Goal: Task Accomplishment & Management: Manage account settings

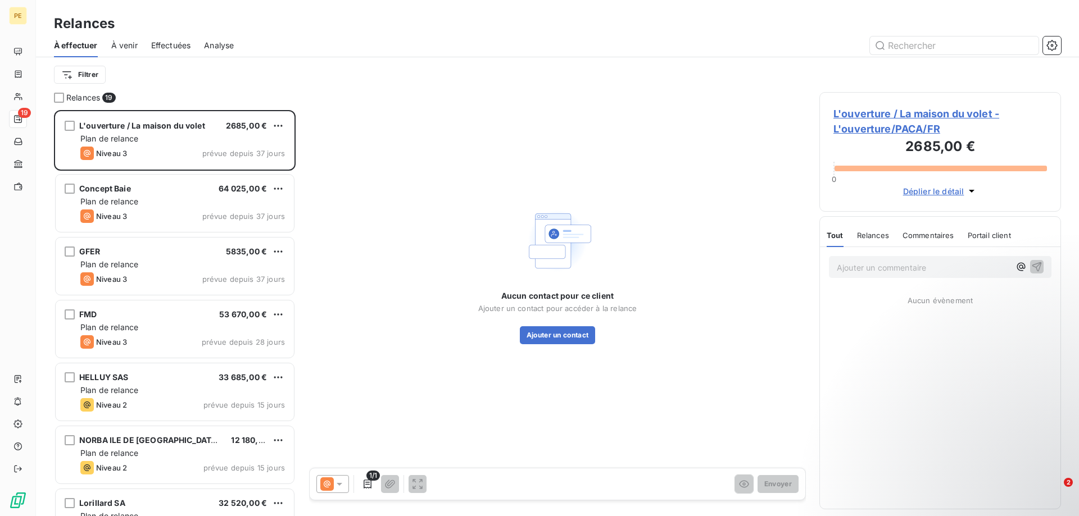
scroll to position [406, 242]
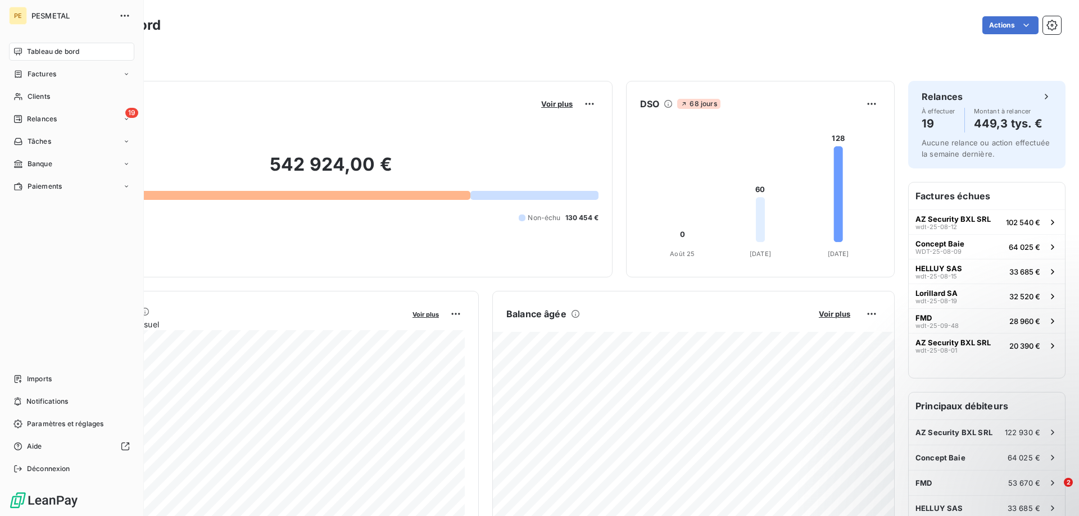
click at [57, 13] on span "PESMETAL" at bounding box center [71, 15] width 81 height 9
click at [119, 12] on icon "button" at bounding box center [124, 15] width 11 height 11
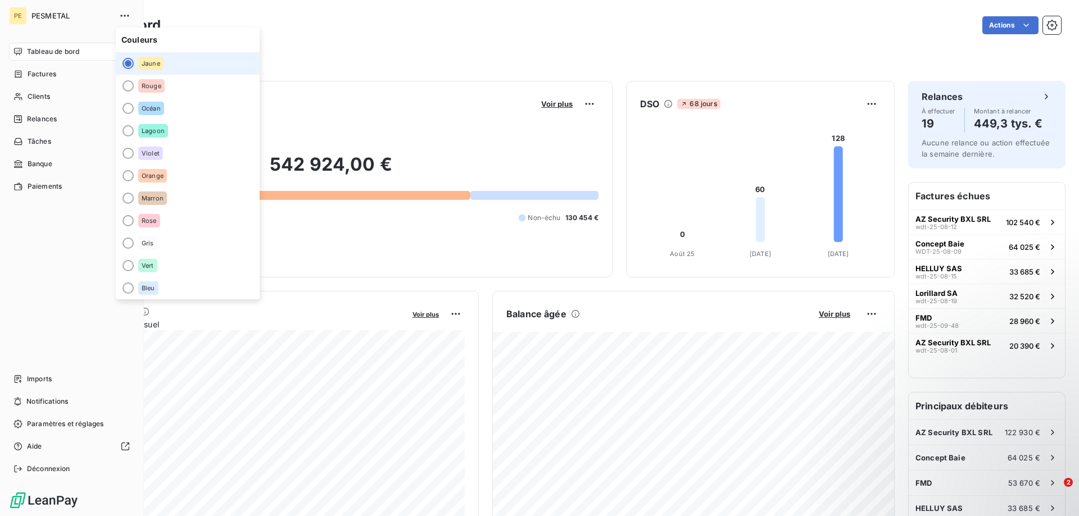
click at [44, 17] on span "PESMETAL" at bounding box center [71, 15] width 81 height 9
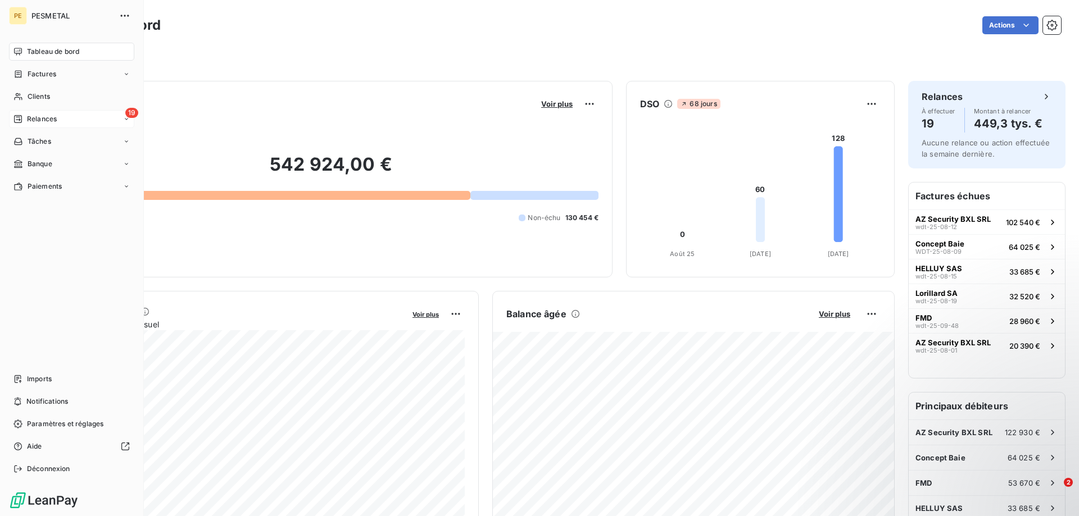
click at [48, 117] on span "Relances" at bounding box center [42, 119] width 30 height 10
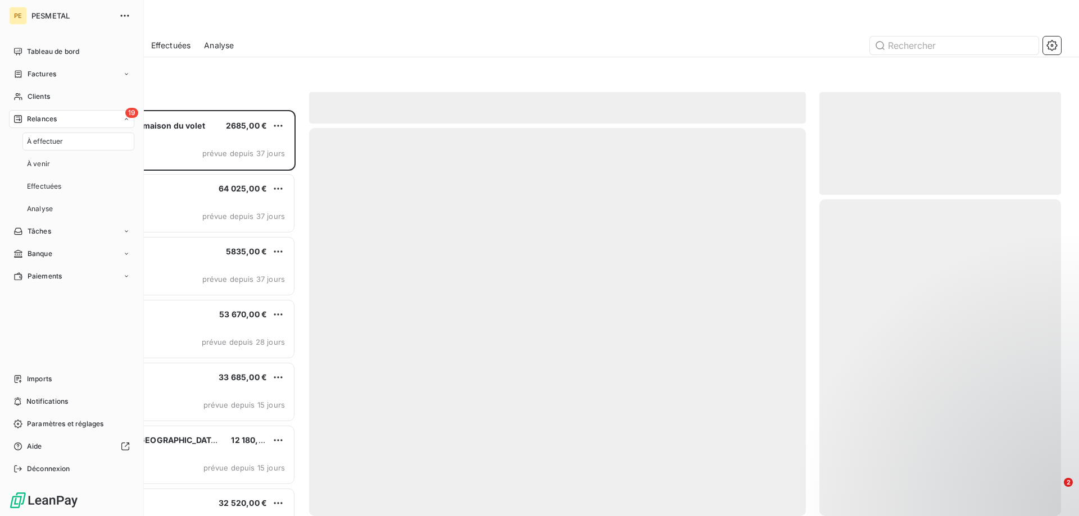
scroll to position [406, 242]
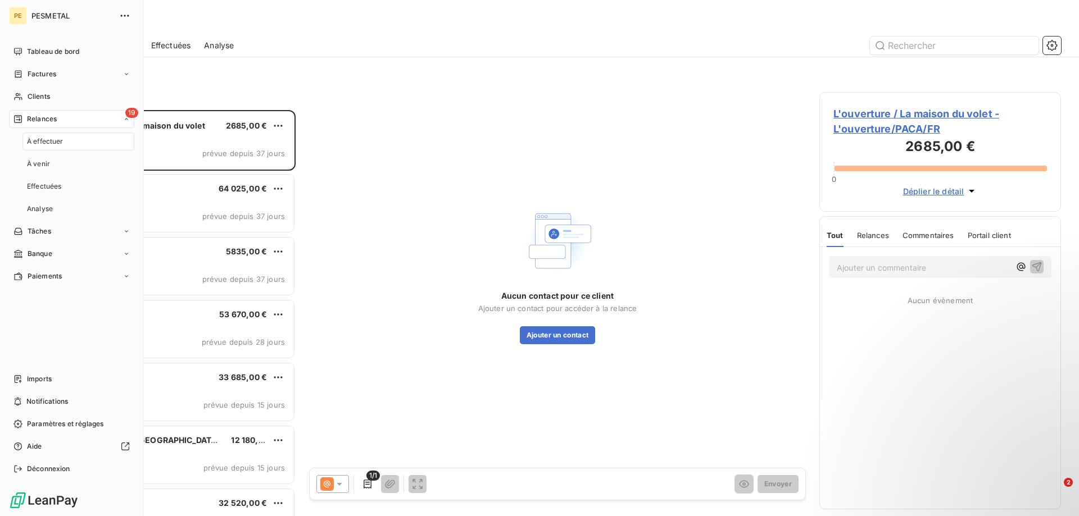
click at [49, 15] on span "PESMETAL" at bounding box center [71, 15] width 81 height 9
click at [121, 14] on icon "button" at bounding box center [124, 15] width 11 height 11
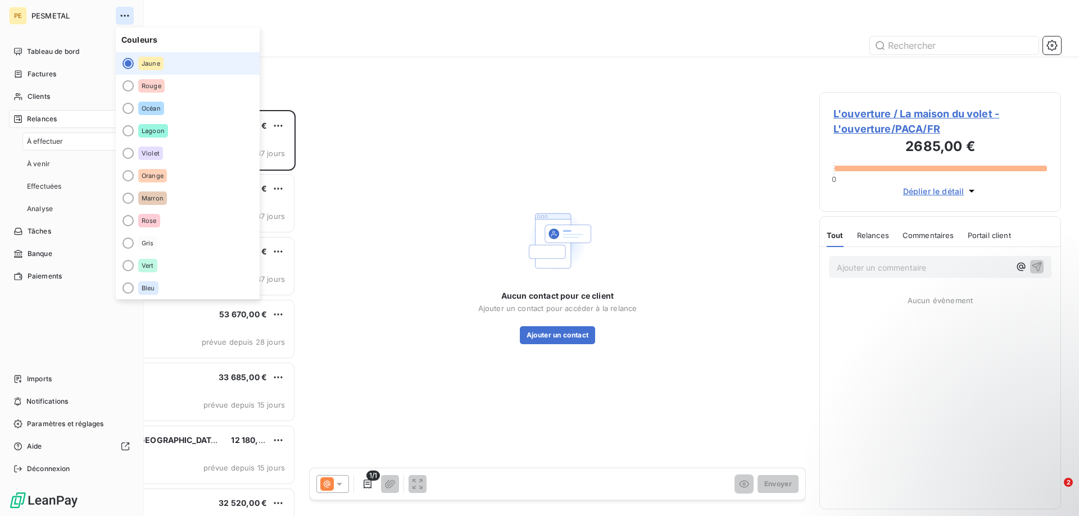
click at [121, 14] on icon "button" at bounding box center [124, 15] width 11 height 11
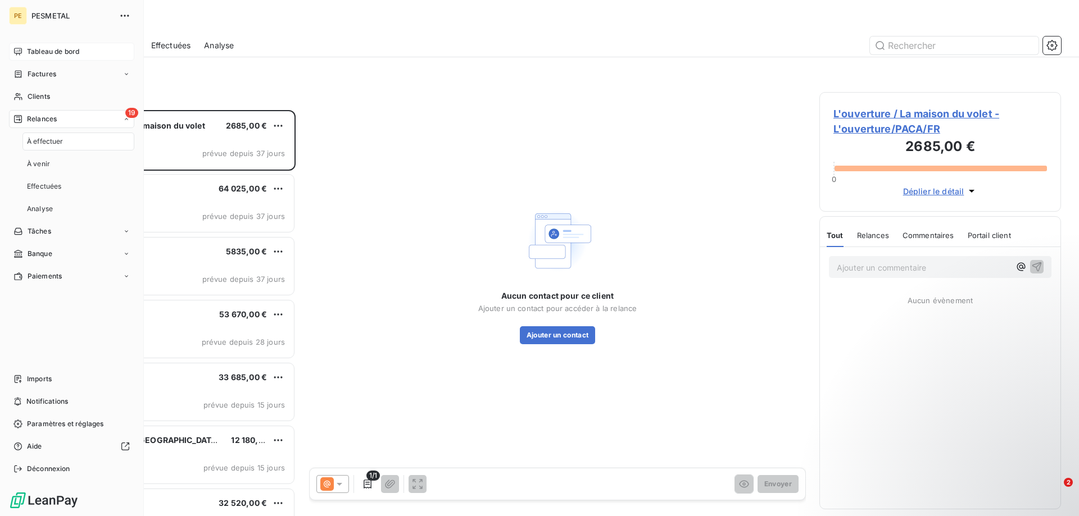
click at [42, 47] on span "Tableau de bord" at bounding box center [53, 52] width 52 height 10
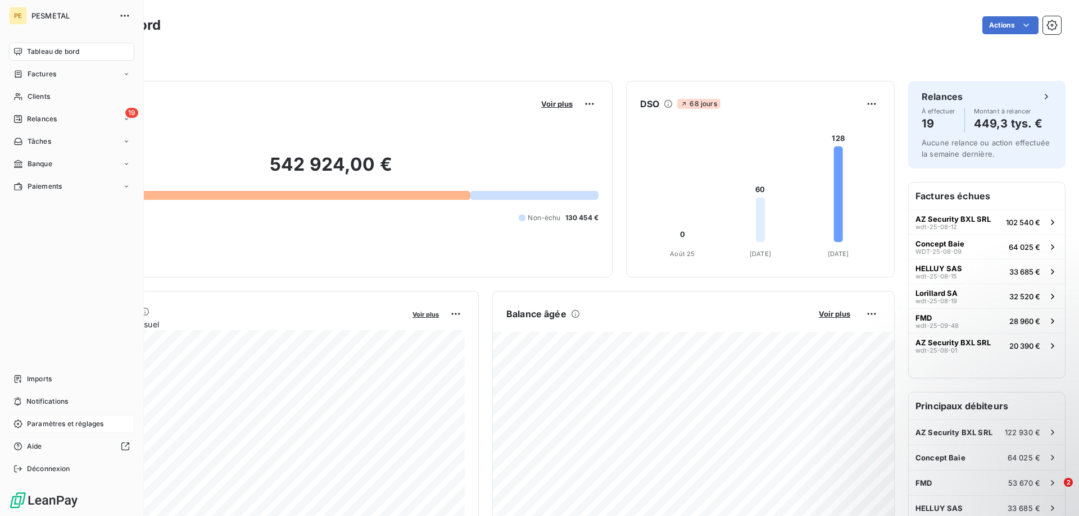
click at [64, 426] on span "Paramètres et réglages" at bounding box center [65, 424] width 76 height 10
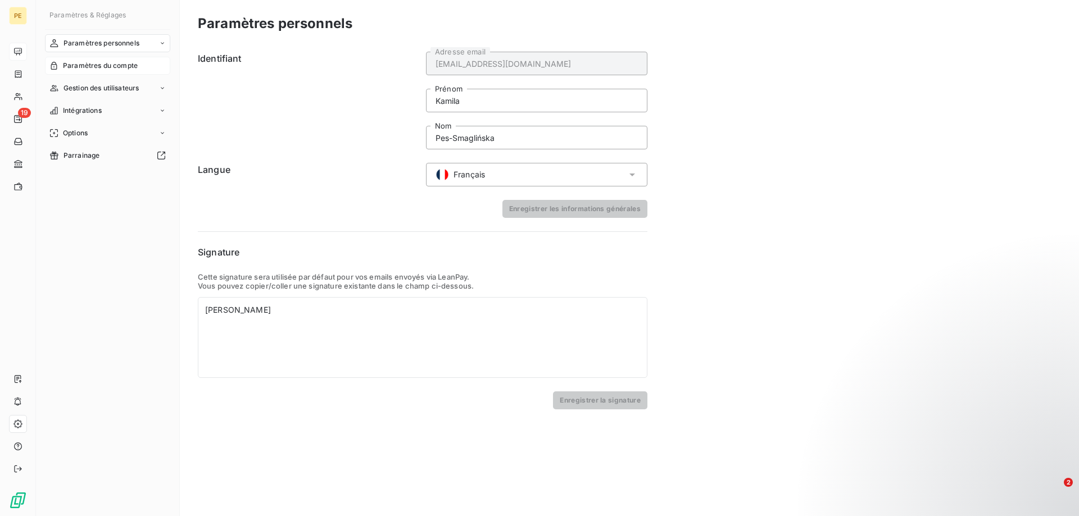
click at [89, 65] on span "Paramètres du compte" at bounding box center [100, 66] width 75 height 10
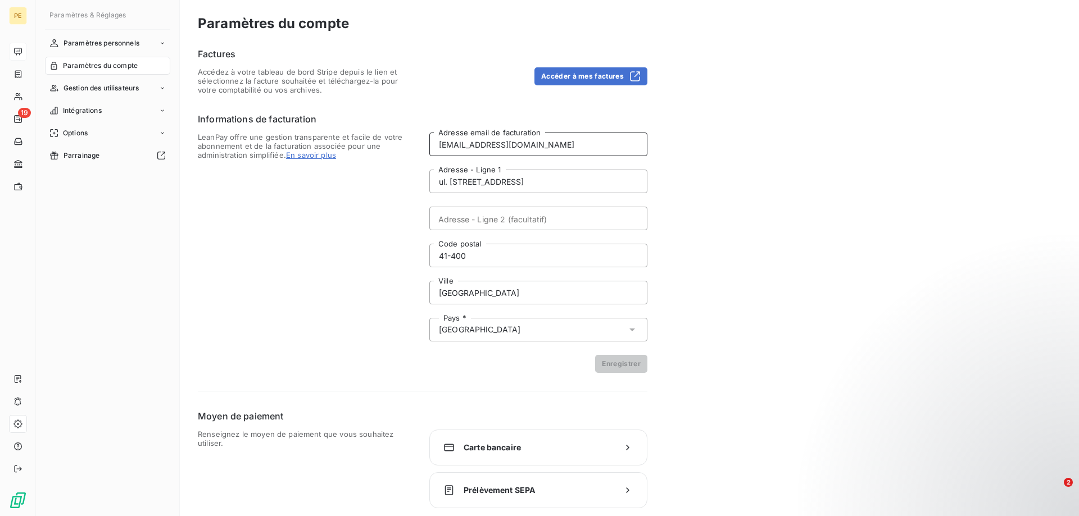
click at [591, 148] on input "[EMAIL_ADDRESS][DOMAIN_NAME]" at bounding box center [538, 145] width 218 height 24
click at [105, 250] on div "Paramètres personnels Paramètres du compte Gestion des utilisateurs Intégration…" at bounding box center [107, 265] width 125 height 462
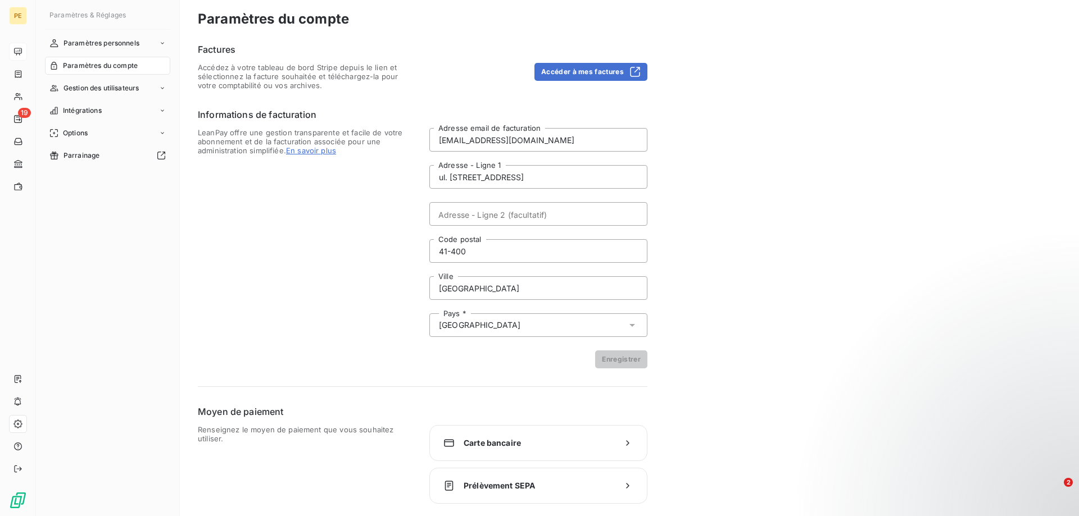
scroll to position [6, 0]
click at [105, 41] on span "Paramètres personnels" at bounding box center [101, 43] width 76 height 10
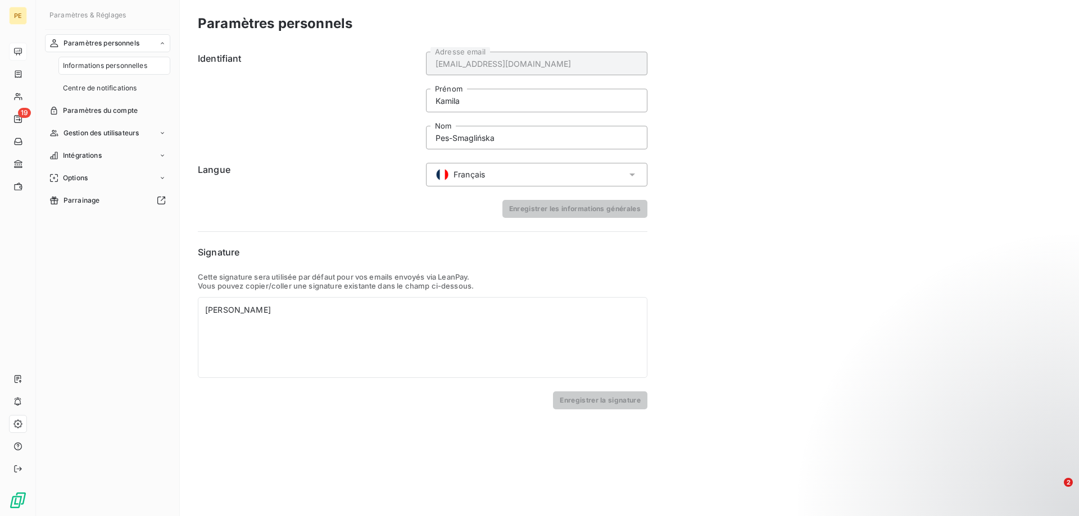
click at [102, 42] on span "Paramètres personnels" at bounding box center [101, 43] width 76 height 10
click at [110, 108] on span "Paramètres du compte" at bounding box center [100, 111] width 75 height 10
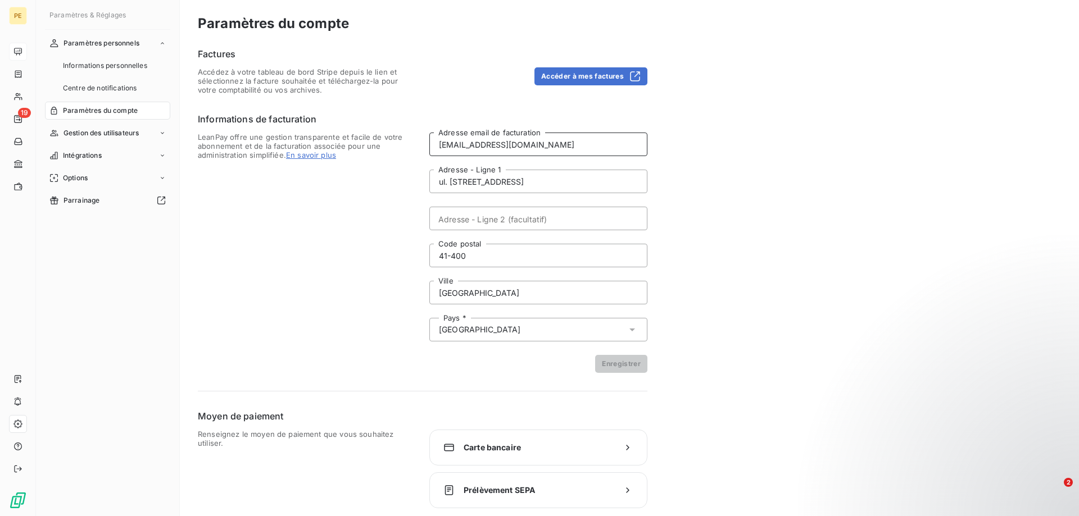
drag, startPoint x: 561, startPoint y: 146, endPoint x: 463, endPoint y: 140, distance: 98.5
click at [424, 139] on div "LeanPay offre une gestion transparente et facile de votre abonnement et de la f…" at bounding box center [422, 253] width 449 height 240
drag, startPoint x: 529, startPoint y: 148, endPoint x: 423, endPoint y: 142, distance: 106.4
click at [429, 142] on input "[EMAIL_ADDRESS][DOMAIN_NAME]" at bounding box center [538, 145] width 218 height 24
type input "[EMAIL_ADDRESS][DOMAIN_NAME]"
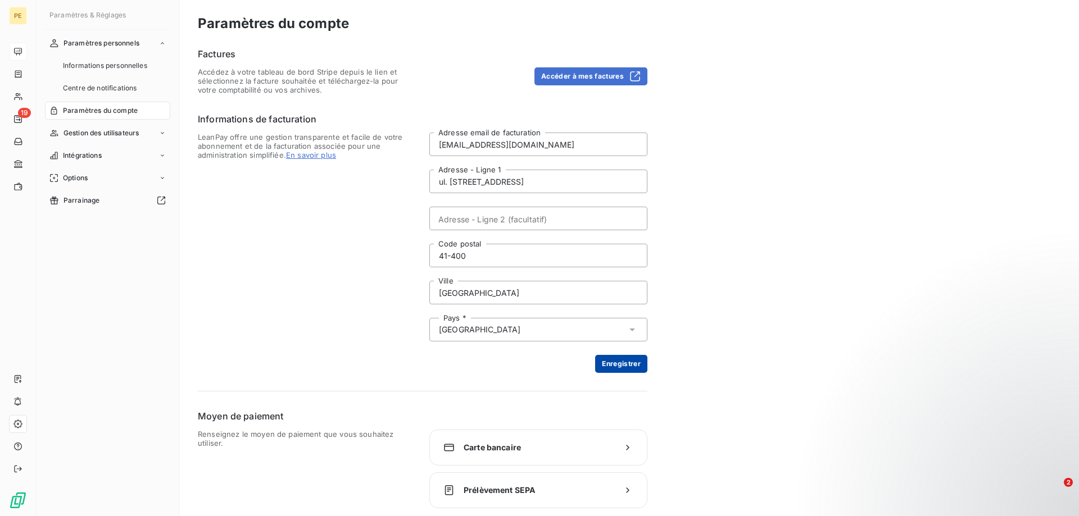
click at [622, 365] on button "Enregistrer" at bounding box center [621, 364] width 52 height 18
click at [897, 296] on div "Paramètres du compte Factures Accédez à votre tableau de bord Stripe depuis le …" at bounding box center [629, 261] width 899 height 522
click at [94, 38] on div "Paramètres personnels" at bounding box center [107, 43] width 125 height 18
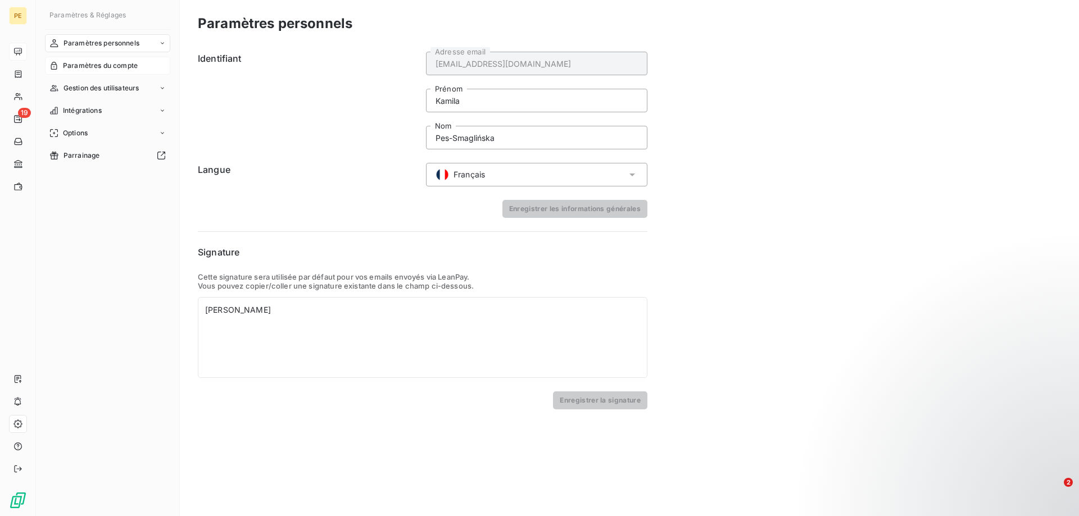
click at [72, 60] on div "Paramètres du compte" at bounding box center [107, 66] width 125 height 18
